Goal: Task Accomplishment & Management: Use online tool/utility

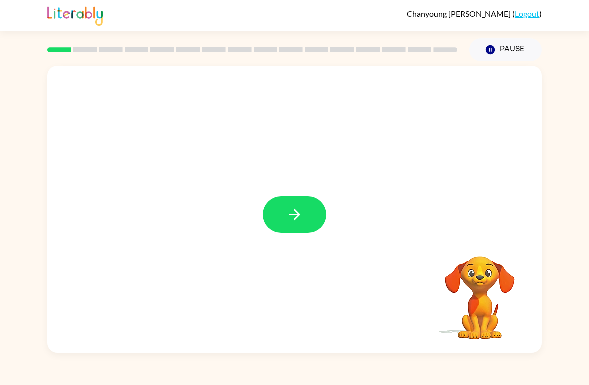
click at [305, 216] on button "button" at bounding box center [295, 214] width 64 height 36
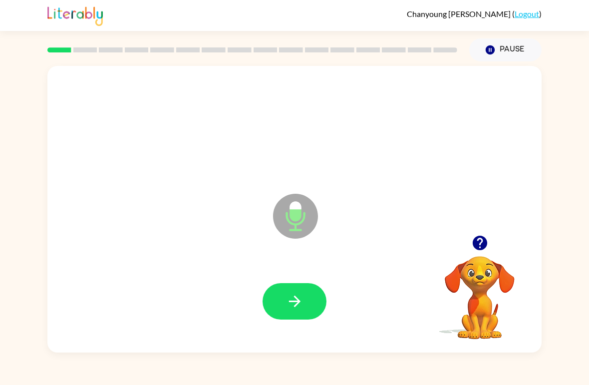
click at [296, 309] on icon "button" at bounding box center [294, 301] width 17 height 17
click at [293, 302] on icon "button" at bounding box center [294, 301] width 11 height 11
click at [276, 294] on button "button" at bounding box center [295, 301] width 64 height 36
click at [293, 302] on icon "button" at bounding box center [294, 301] width 11 height 11
click at [291, 299] on icon "button" at bounding box center [294, 301] width 17 height 17
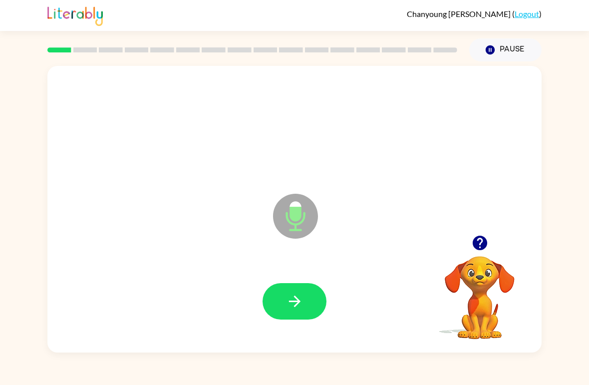
click at [296, 228] on icon "Microphone The Microphone is here when it is your turn to talk" at bounding box center [346, 228] width 150 height 75
click at [299, 227] on icon at bounding box center [295, 216] width 45 height 45
click at [298, 221] on icon "Microphone The Microphone is here when it is your turn to talk" at bounding box center [346, 228] width 150 height 75
click at [300, 307] on icon "button" at bounding box center [294, 301] width 17 height 17
click at [292, 299] on icon "button" at bounding box center [294, 301] width 17 height 17
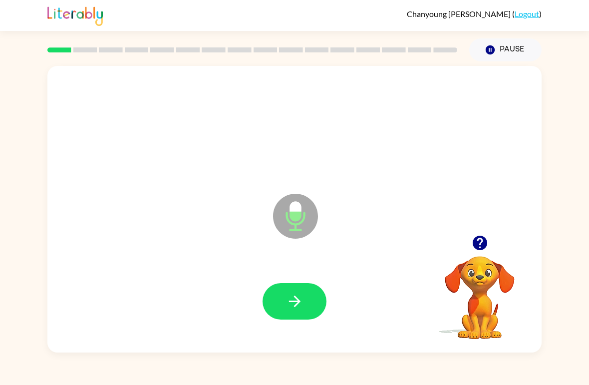
click at [274, 272] on div at bounding box center [294, 302] width 475 height 82
click at [279, 303] on button "button" at bounding box center [295, 301] width 64 height 36
click at [300, 307] on icon "button" at bounding box center [294, 301] width 17 height 17
click at [293, 309] on icon "button" at bounding box center [294, 301] width 17 height 17
click at [303, 305] on icon "button" at bounding box center [294, 301] width 17 height 17
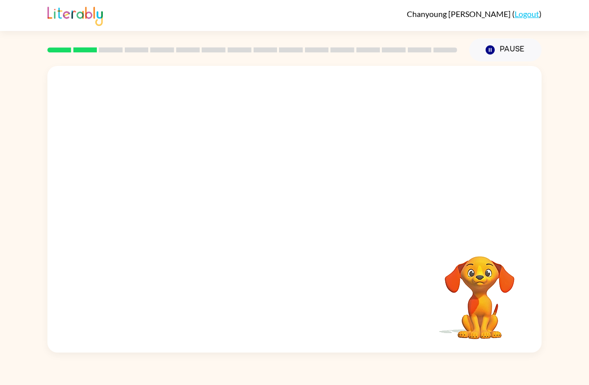
click at [539, 16] on link "Logout" at bounding box center [527, 13] width 24 height 9
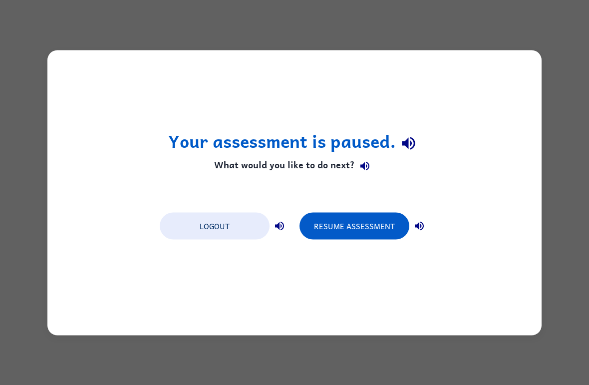
click at [341, 229] on button "Resume Assessment" at bounding box center [355, 225] width 110 height 27
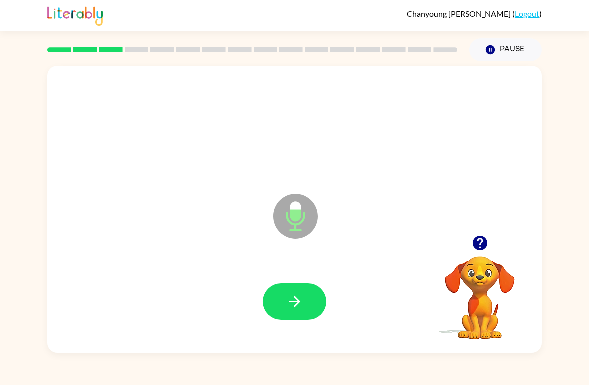
click at [293, 308] on icon "button" at bounding box center [294, 301] width 17 height 17
click at [290, 307] on icon "button" at bounding box center [294, 301] width 17 height 17
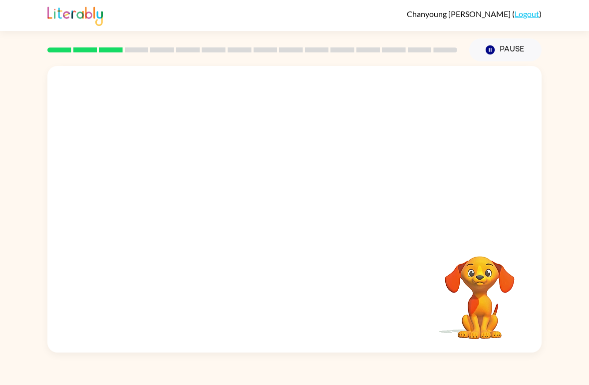
click at [532, 18] on link "Logout" at bounding box center [527, 13] width 24 height 9
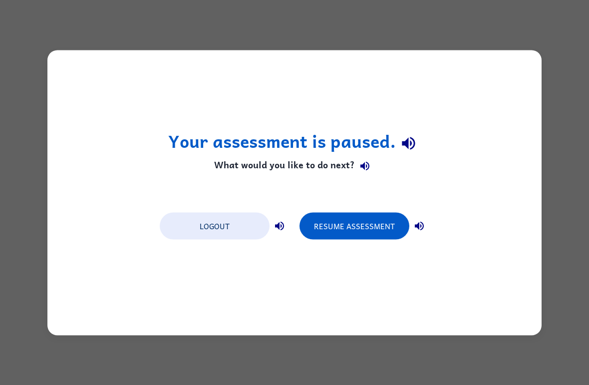
click at [214, 235] on button "Logout" at bounding box center [215, 225] width 110 height 27
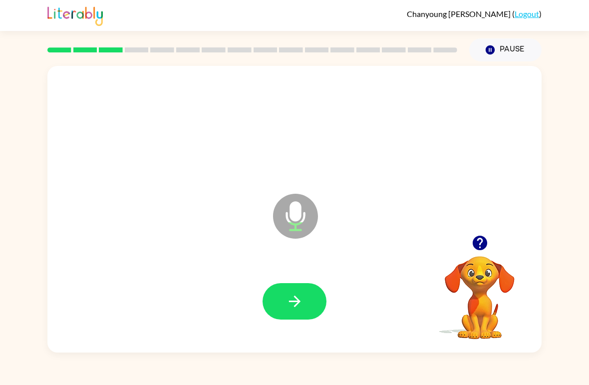
click at [314, 292] on button "button" at bounding box center [295, 301] width 64 height 36
click at [290, 313] on button "button" at bounding box center [295, 301] width 64 height 36
click at [302, 303] on icon "button" at bounding box center [294, 301] width 17 height 17
click at [299, 299] on icon "button" at bounding box center [294, 301] width 17 height 17
click at [300, 300] on icon "button" at bounding box center [294, 301] width 17 height 17
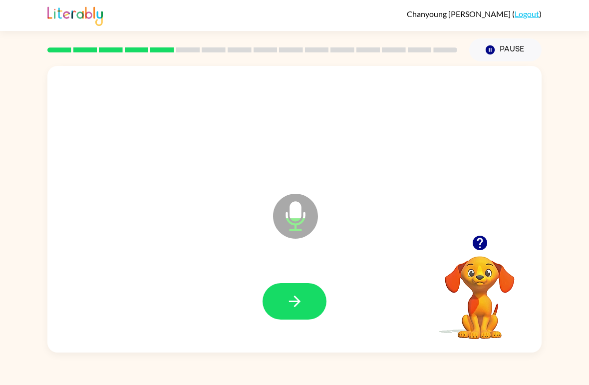
click at [288, 292] on button "button" at bounding box center [295, 301] width 64 height 36
click at [300, 306] on icon "button" at bounding box center [294, 301] width 17 height 17
click at [270, 303] on button "button" at bounding box center [295, 301] width 64 height 36
click at [284, 295] on button "button" at bounding box center [295, 301] width 64 height 36
click at [305, 304] on button "button" at bounding box center [295, 301] width 64 height 36
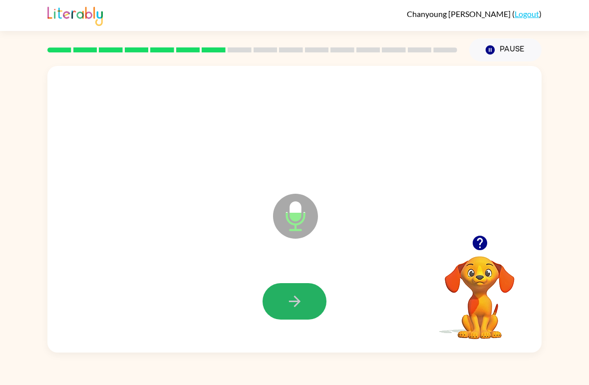
click at [300, 297] on icon "button" at bounding box center [294, 301] width 17 height 17
click at [306, 307] on button "button" at bounding box center [295, 301] width 64 height 36
click at [306, 293] on button "button" at bounding box center [295, 301] width 64 height 36
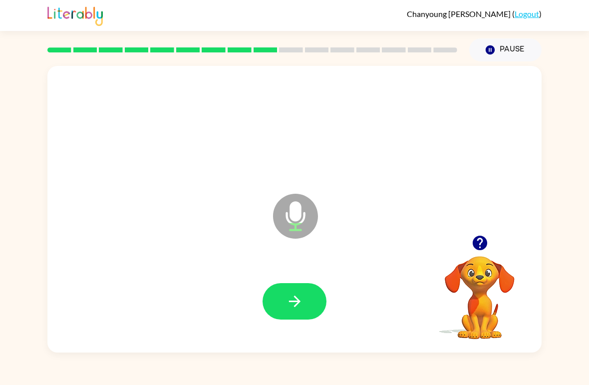
click at [302, 297] on icon "button" at bounding box center [294, 301] width 17 height 17
click at [290, 309] on icon "button" at bounding box center [294, 301] width 17 height 17
click at [305, 304] on button "button" at bounding box center [295, 301] width 64 height 36
click at [302, 306] on icon "button" at bounding box center [294, 301] width 17 height 17
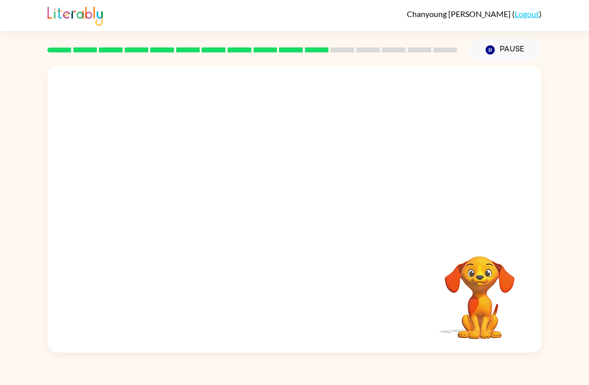
click at [515, 44] on button "Pause Pause" at bounding box center [506, 49] width 72 height 23
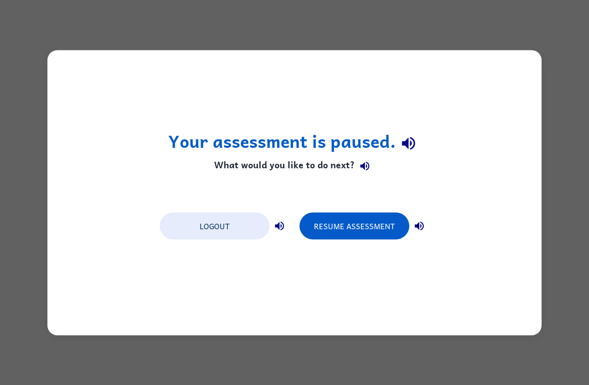
click at [339, 227] on button "Resume Assessment" at bounding box center [355, 225] width 110 height 27
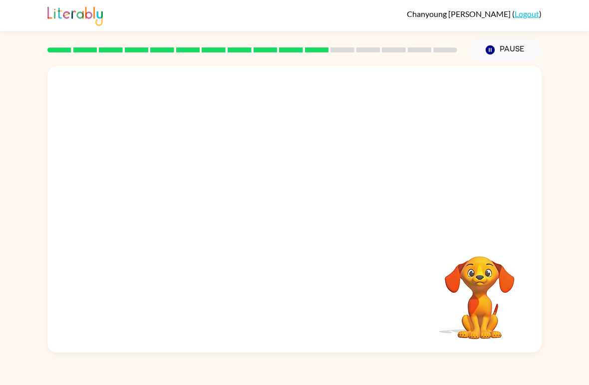
click at [492, 55] on icon "Pause" at bounding box center [490, 49] width 11 height 11
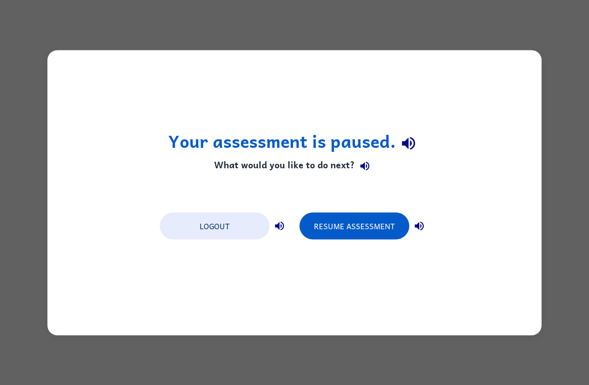
click at [366, 221] on button "Resume Assessment" at bounding box center [355, 225] width 110 height 27
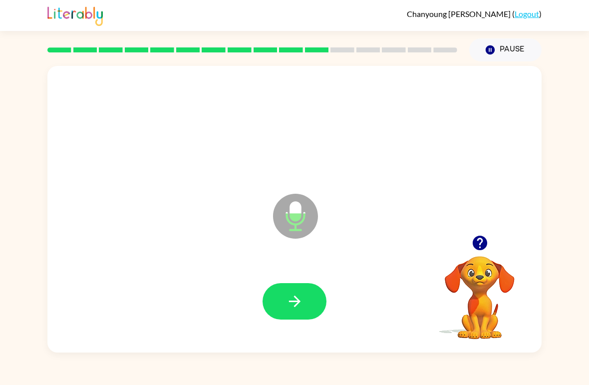
click at [298, 307] on icon "button" at bounding box center [294, 301] width 17 height 17
click at [275, 310] on button "button" at bounding box center [295, 301] width 64 height 36
click at [284, 311] on button "button" at bounding box center [295, 301] width 64 height 36
click at [290, 305] on icon "button" at bounding box center [294, 301] width 17 height 17
click at [293, 309] on icon "button" at bounding box center [294, 301] width 17 height 17
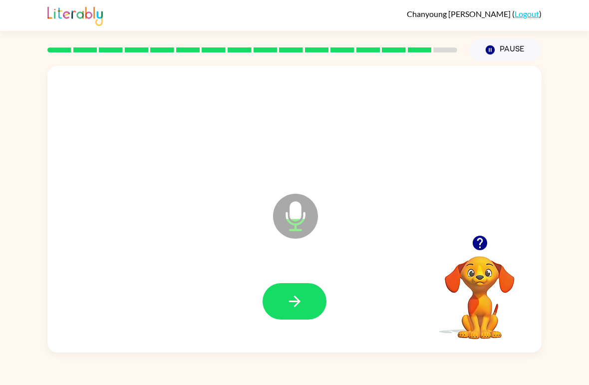
click at [306, 299] on button "button" at bounding box center [295, 301] width 64 height 36
